Goal: Transaction & Acquisition: Purchase product/service

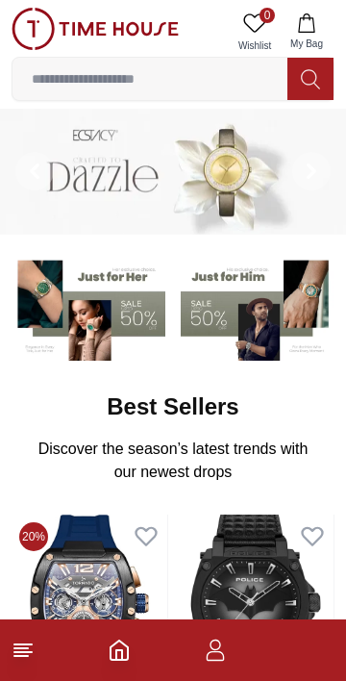
click at [212, 655] on icon "button" at bounding box center [215, 650] width 23 height 23
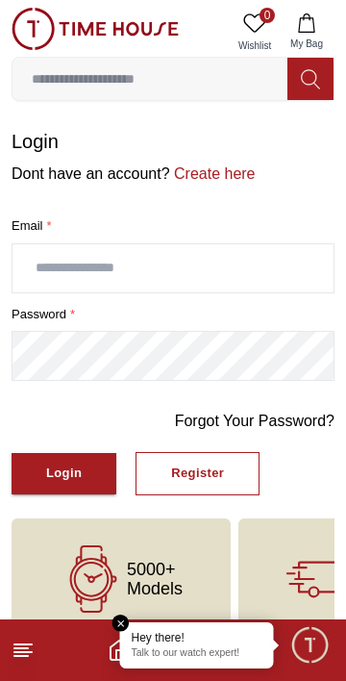
click at [200, 471] on div "Register" at bounding box center [197, 474] width 53 height 22
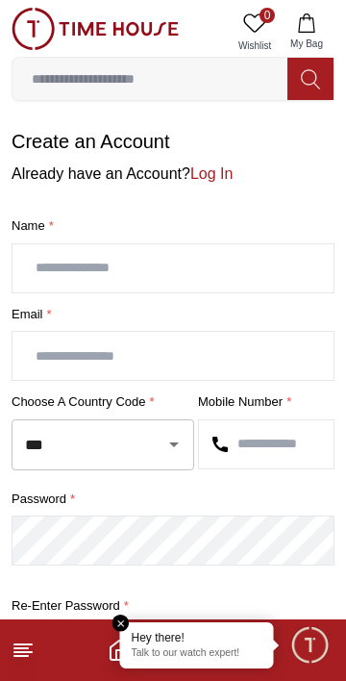
click at [165, 274] on input "text" at bounding box center [173, 268] width 321 height 48
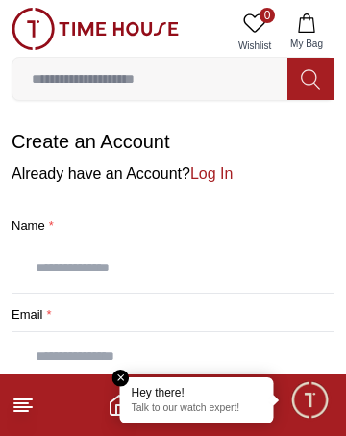
type input "**********"
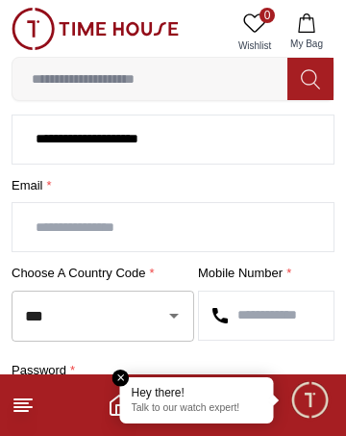
scroll to position [130, 0]
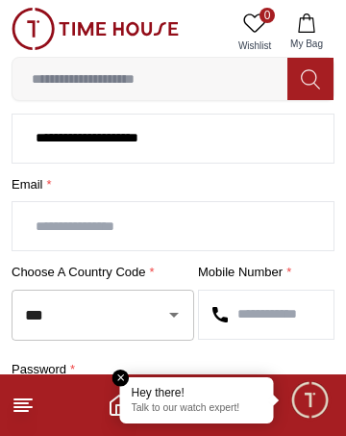
click at [45, 225] on input "text" at bounding box center [173, 226] width 321 height 48
click at [174, 313] on icon "Open" at bounding box center [174, 315] width 10 height 5
type input "**********"
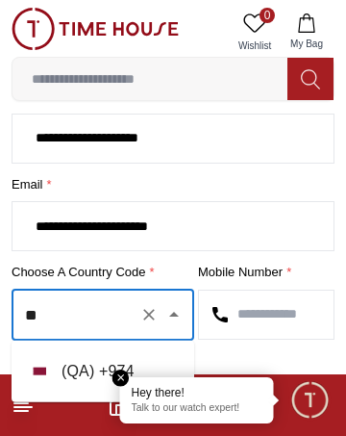
click at [88, 371] on li "( QA ) + 974" at bounding box center [103, 371] width 183 height 46
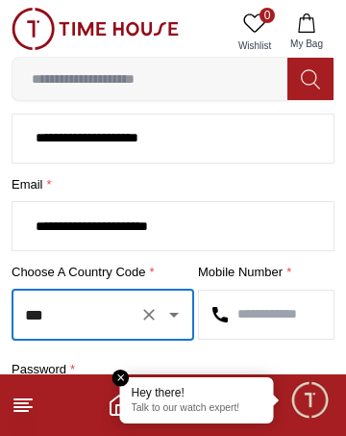
type input "***"
click at [289, 314] on input "text" at bounding box center [266, 314] width 135 height 48
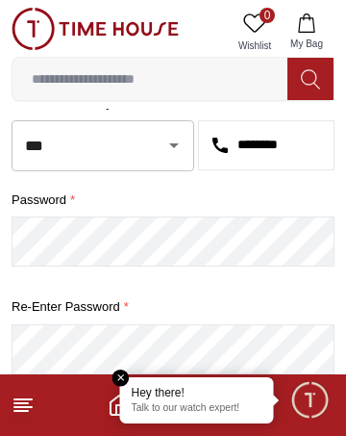
scroll to position [300, 0]
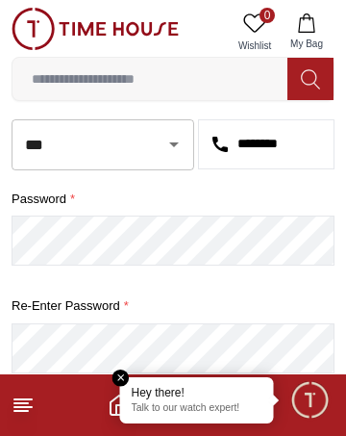
type input "********"
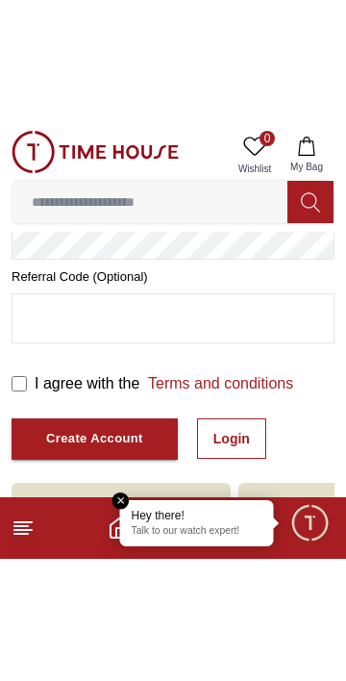
scroll to position [413, 0]
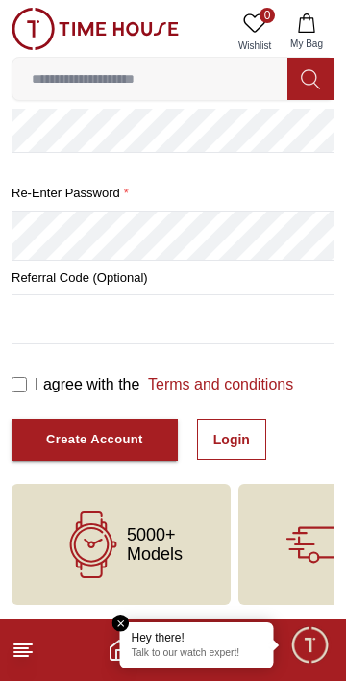
click at [75, 445] on div "Create Account" at bounding box center [94, 440] width 97 height 22
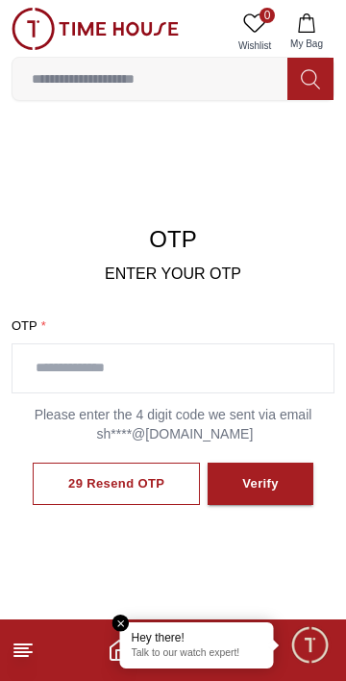
click at [211, 360] on input "text" at bounding box center [173, 368] width 321 height 48
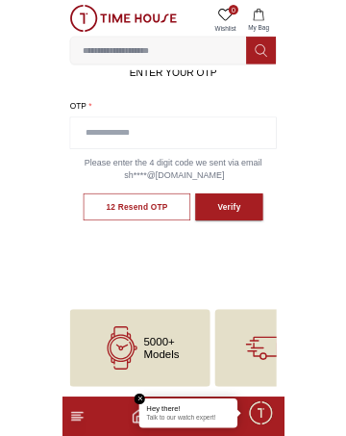
scroll to position [172, 0]
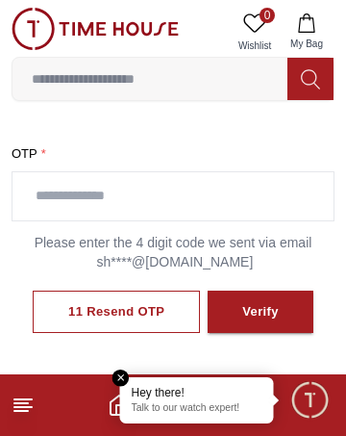
click at [186, 188] on input "text" at bounding box center [173, 196] width 321 height 48
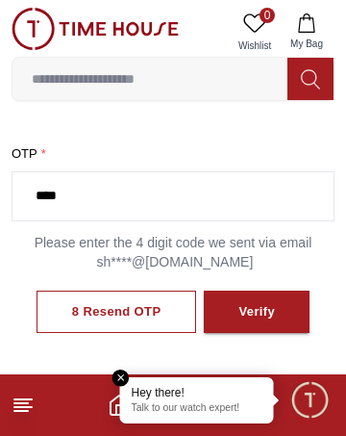
type input "****"
click at [275, 301] on button "Verify" at bounding box center [257, 311] width 106 height 43
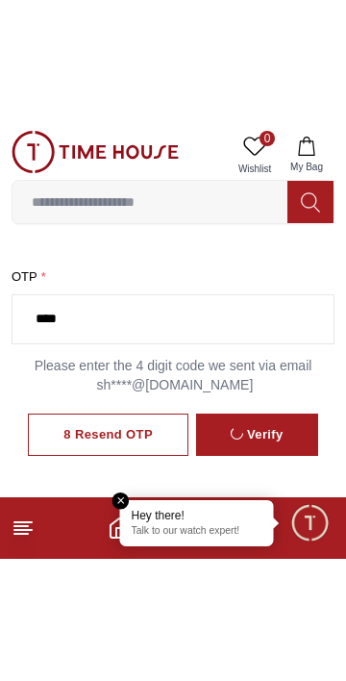
scroll to position [161, 0]
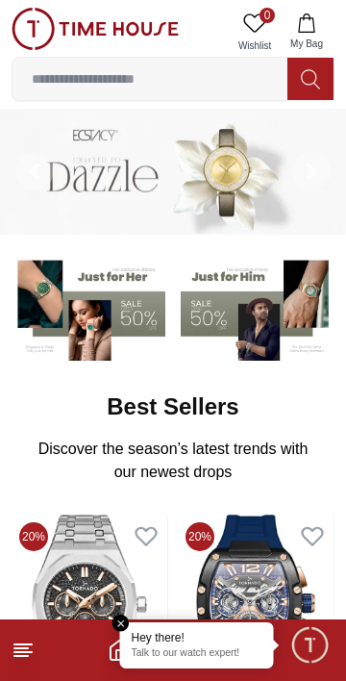
click at [252, 273] on img at bounding box center [258, 307] width 154 height 107
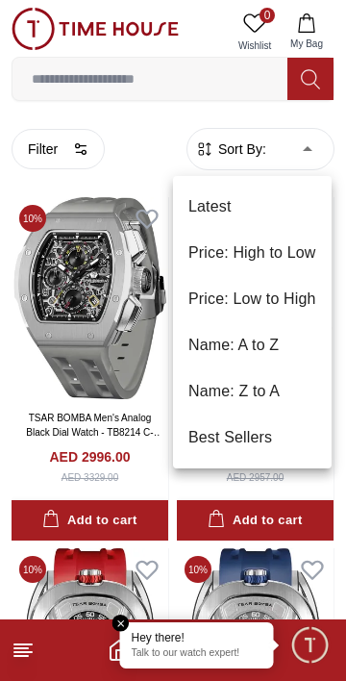
click at [280, 298] on li "Price: Low to High" at bounding box center [252, 299] width 159 height 46
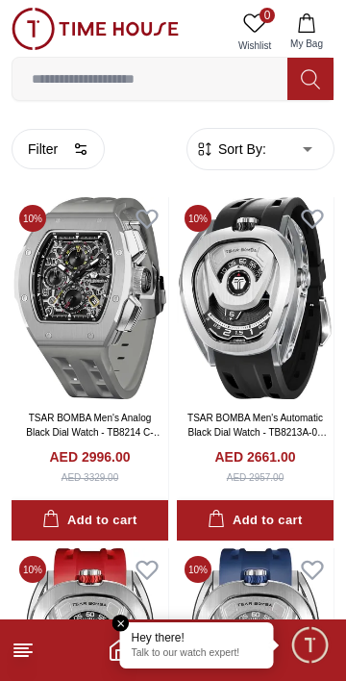
type input "*"
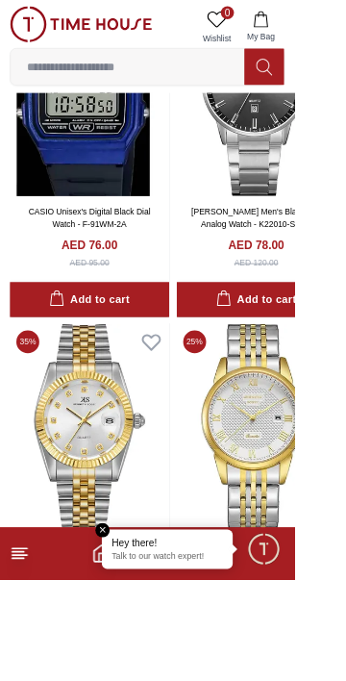
scroll to position [3337, 0]
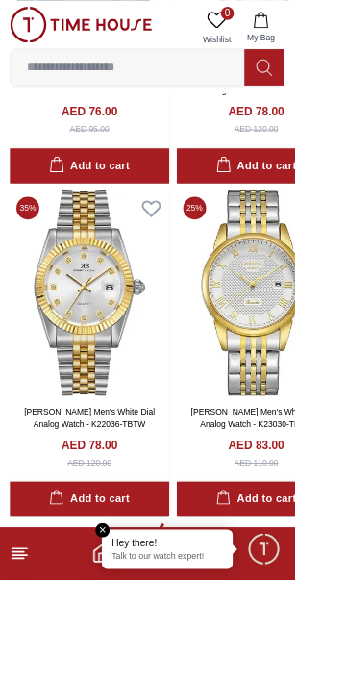
scroll to position [3509, 0]
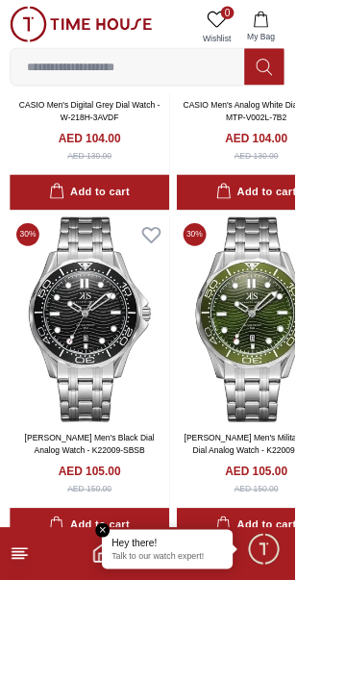
scroll to position [9718, 0]
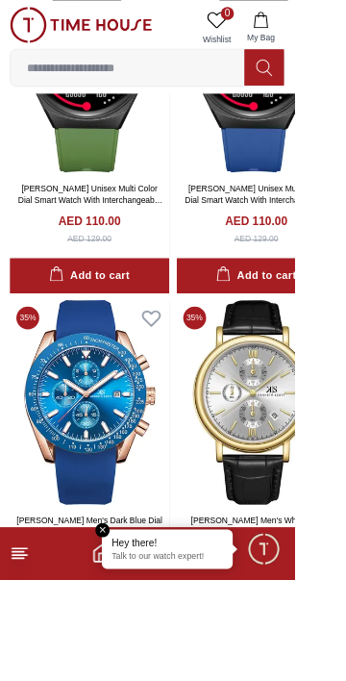
scroll to position [11969, 0]
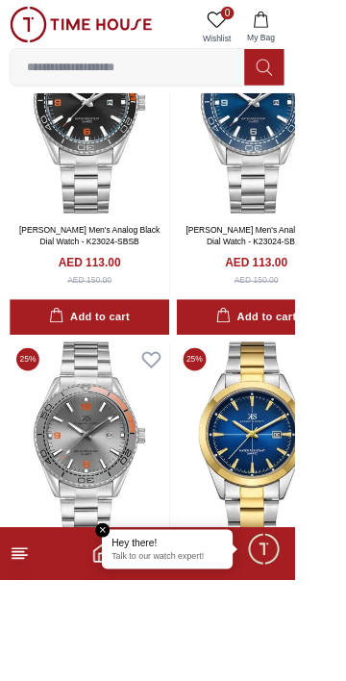
scroll to position [15448, 0]
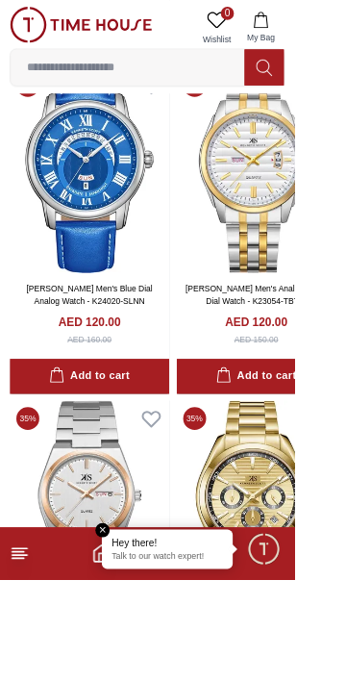
scroll to position [20071, 0]
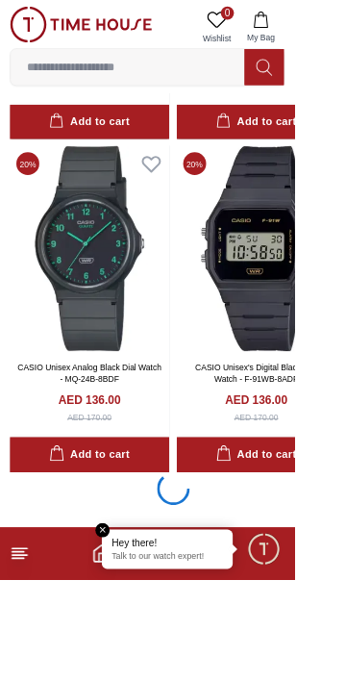
scroll to position [27008, 0]
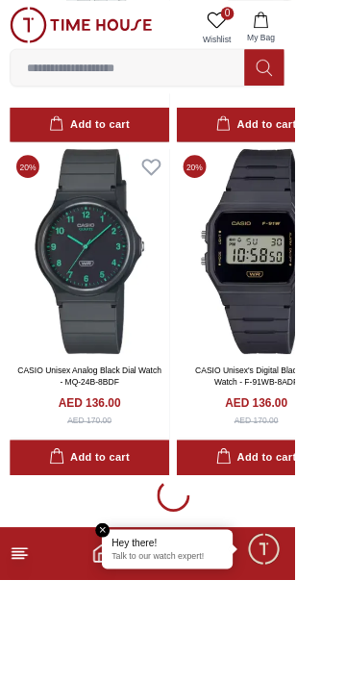
scroll to position [27012, 0]
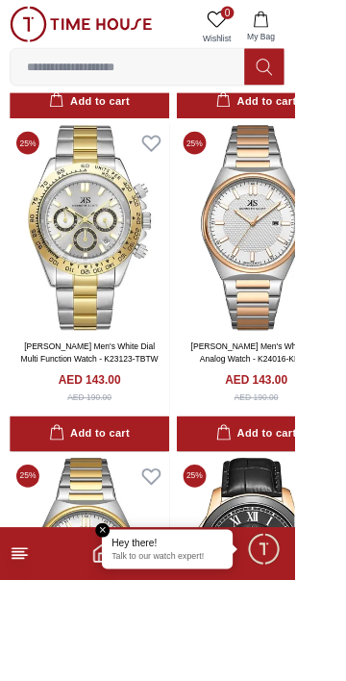
scroll to position [28990, 0]
click at [92, 325] on img at bounding box center [106, 267] width 188 height 241
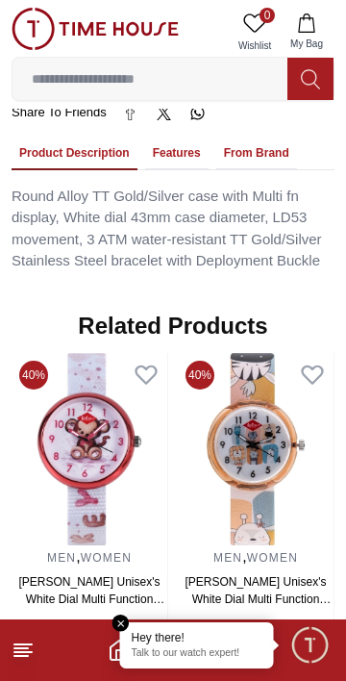
scroll to position [1389, 0]
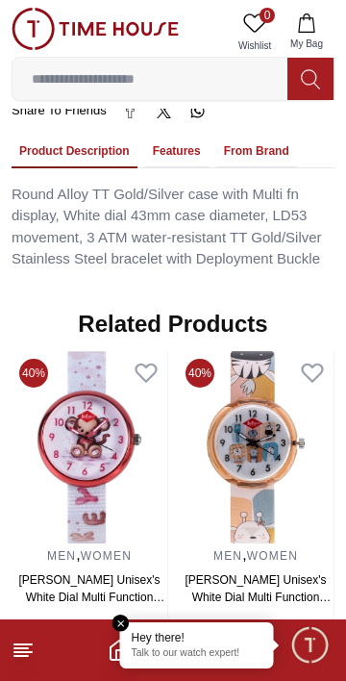
click at [177, 136] on button "Features" at bounding box center [176, 152] width 63 height 33
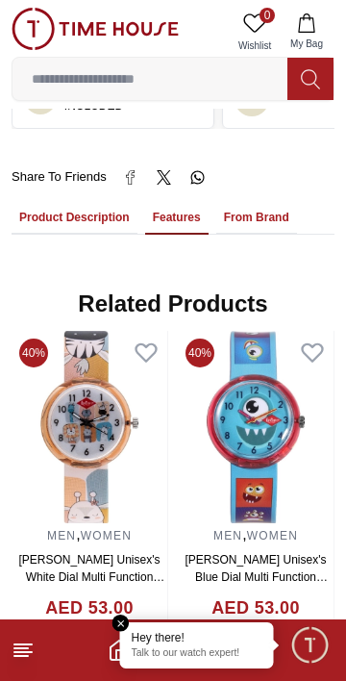
scroll to position [1318, 0]
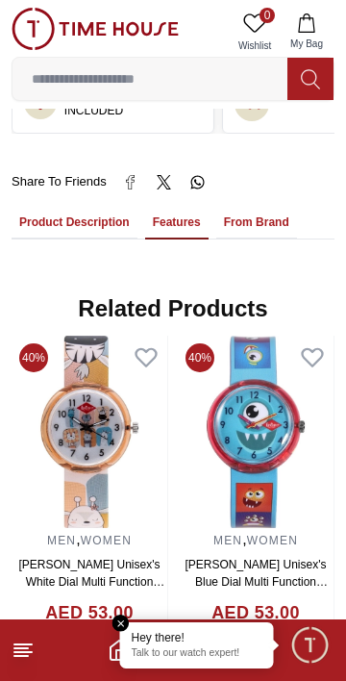
click at [86, 207] on button "Product Description" at bounding box center [75, 223] width 126 height 33
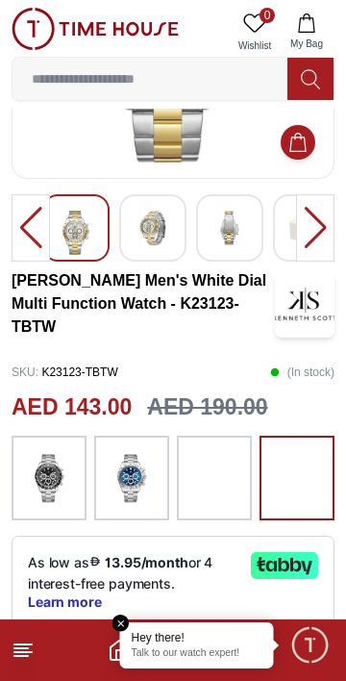
scroll to position [188, 0]
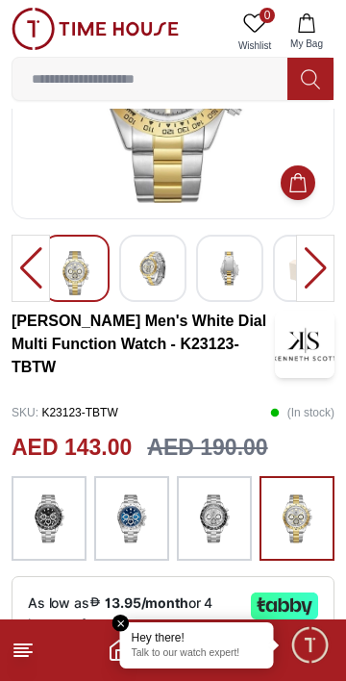
click at [312, 261] on div at bounding box center [315, 268] width 38 height 67
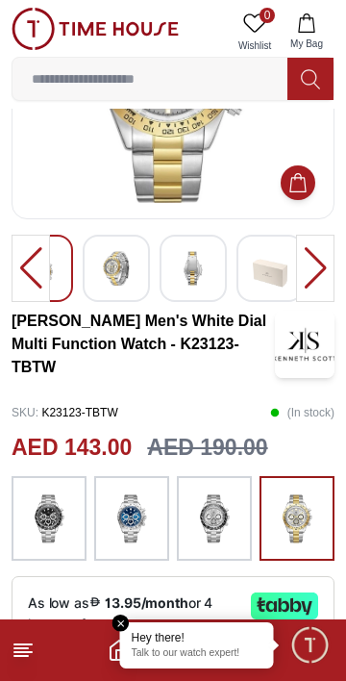
click at [108, 267] on img at bounding box center [116, 268] width 35 height 35
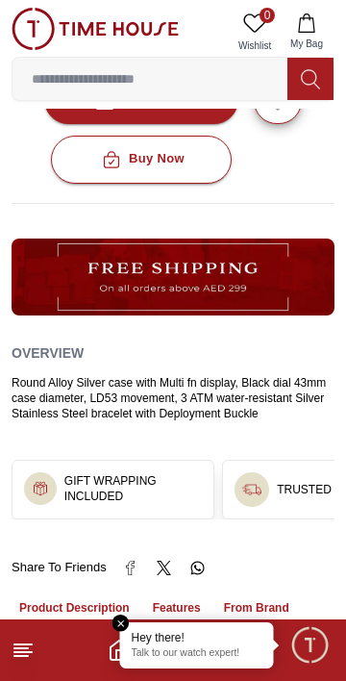
scroll to position [935, 0]
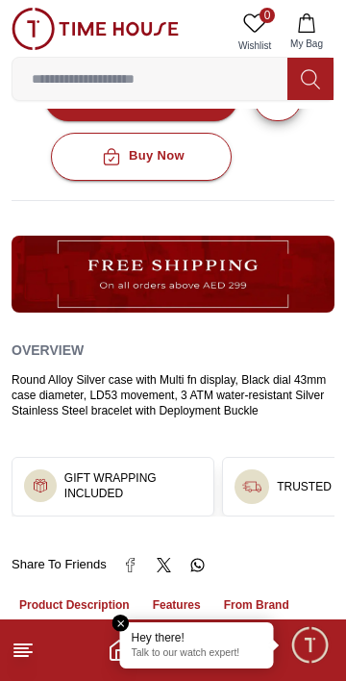
click at [227, 372] on div "Round Alloy Silver case with Multi fn display, Black dial 43mm case diameter, L…" at bounding box center [173, 395] width 323 height 46
click at [20, 656] on line at bounding box center [20, 656] width 13 height 0
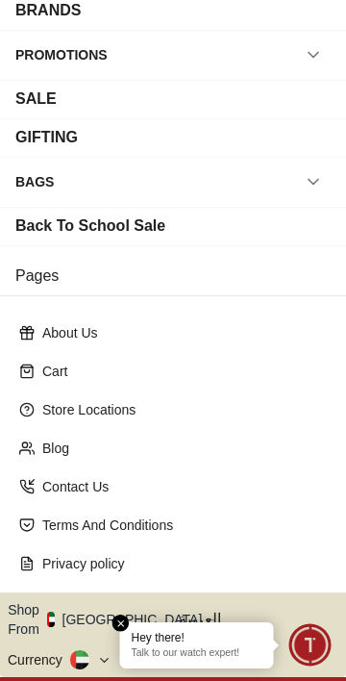
scroll to position [294, 0]
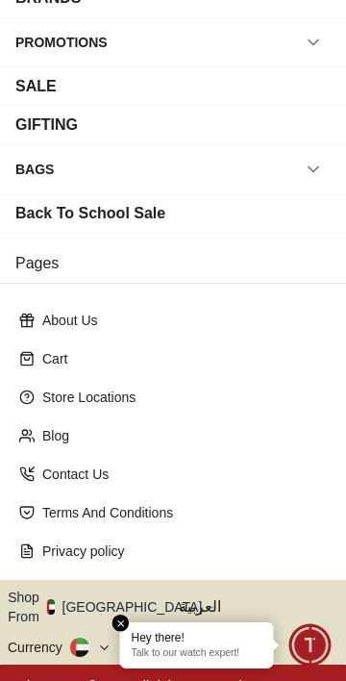
click at [80, 399] on p "Store Locations" at bounding box center [180, 397] width 277 height 19
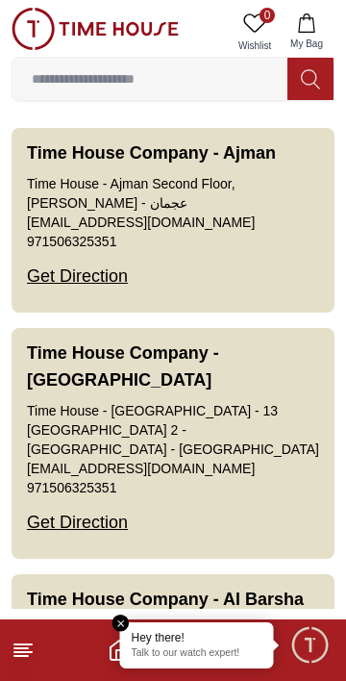
click at [24, 652] on line at bounding box center [22, 652] width 17 height 0
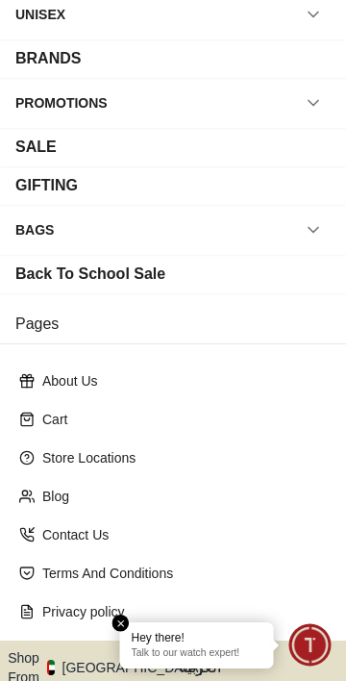
scroll to position [305, 0]
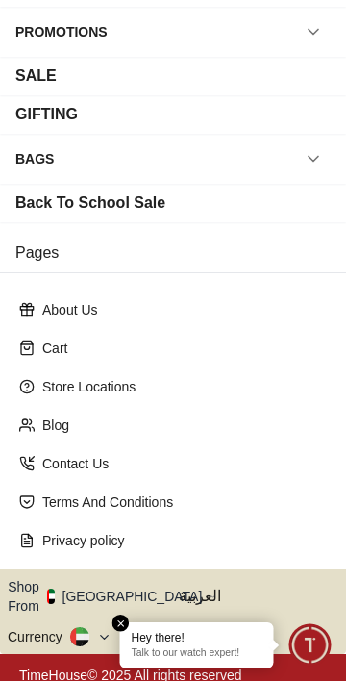
click at [131, 590] on button "Shop From [GEOGRAPHIC_DATA]" at bounding box center [112, 596] width 209 height 38
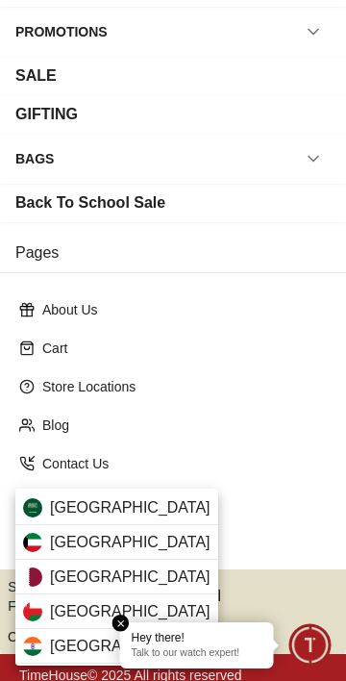
click at [92, 577] on div "[GEOGRAPHIC_DATA]" at bounding box center [116, 577] width 203 height 35
